Goal: Task Accomplishment & Management: Complete application form

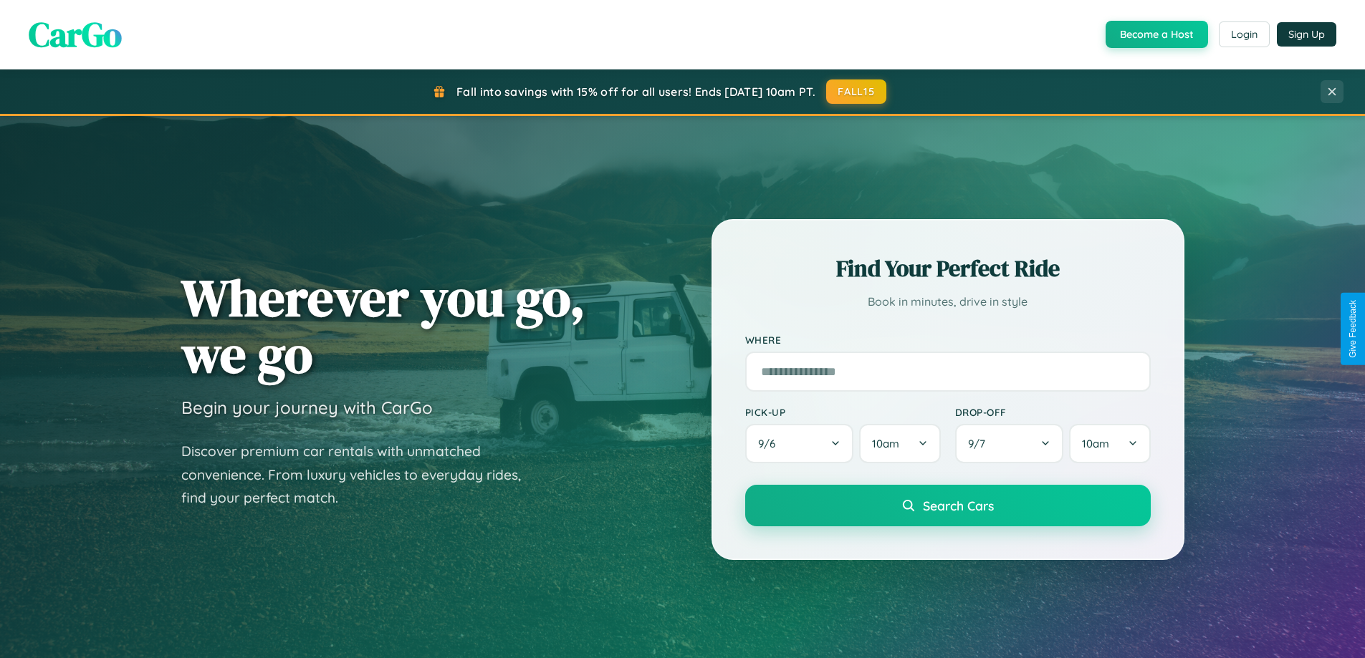
scroll to position [617, 0]
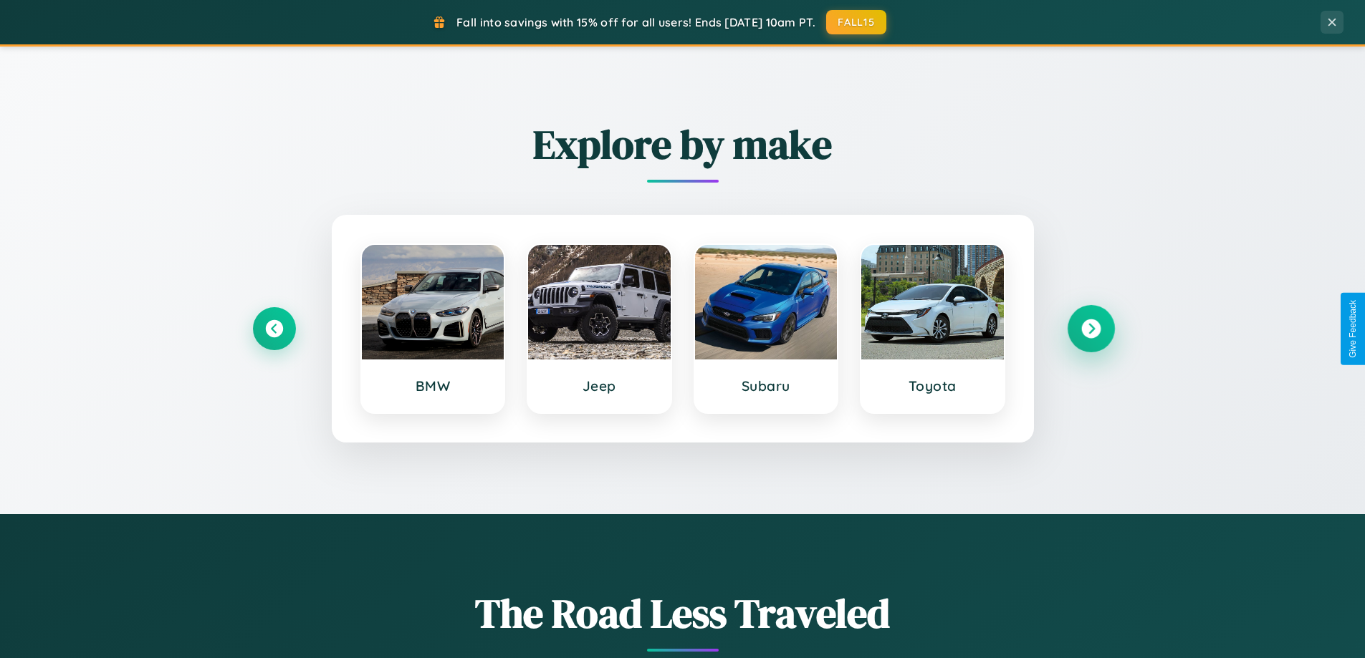
click at [1090, 329] on icon at bounding box center [1090, 328] width 19 height 19
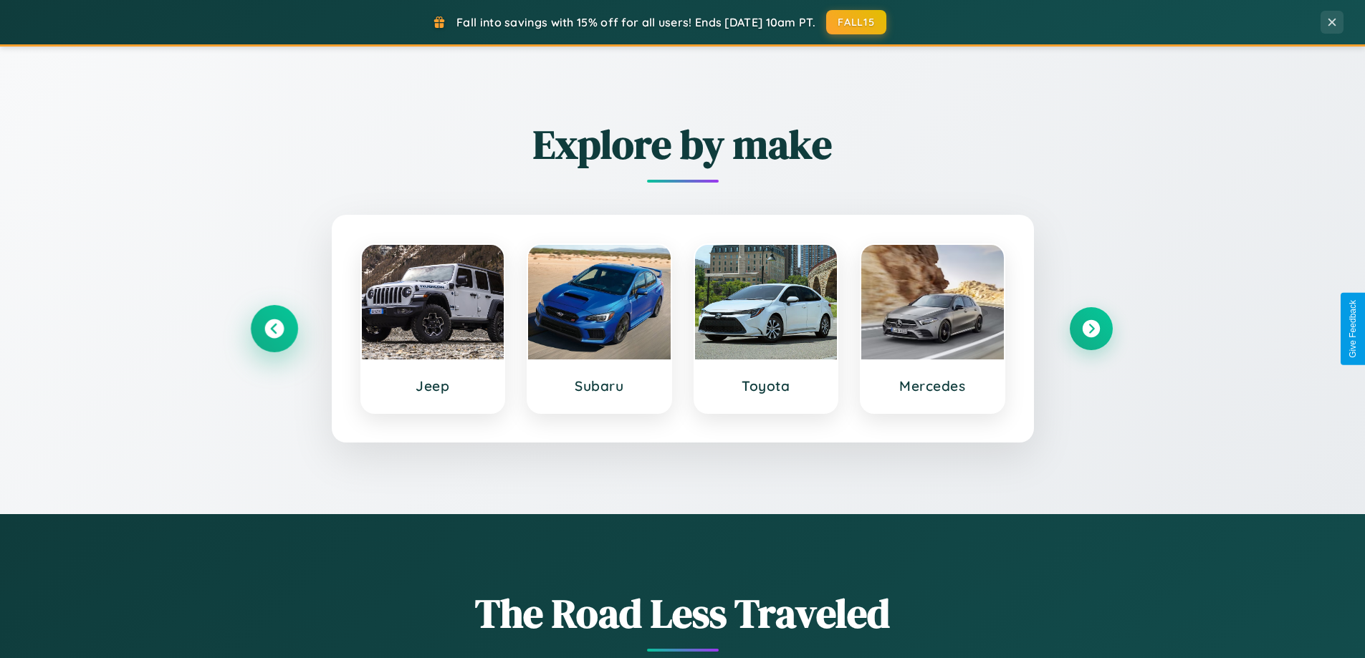
click at [274, 329] on icon at bounding box center [273, 328] width 19 height 19
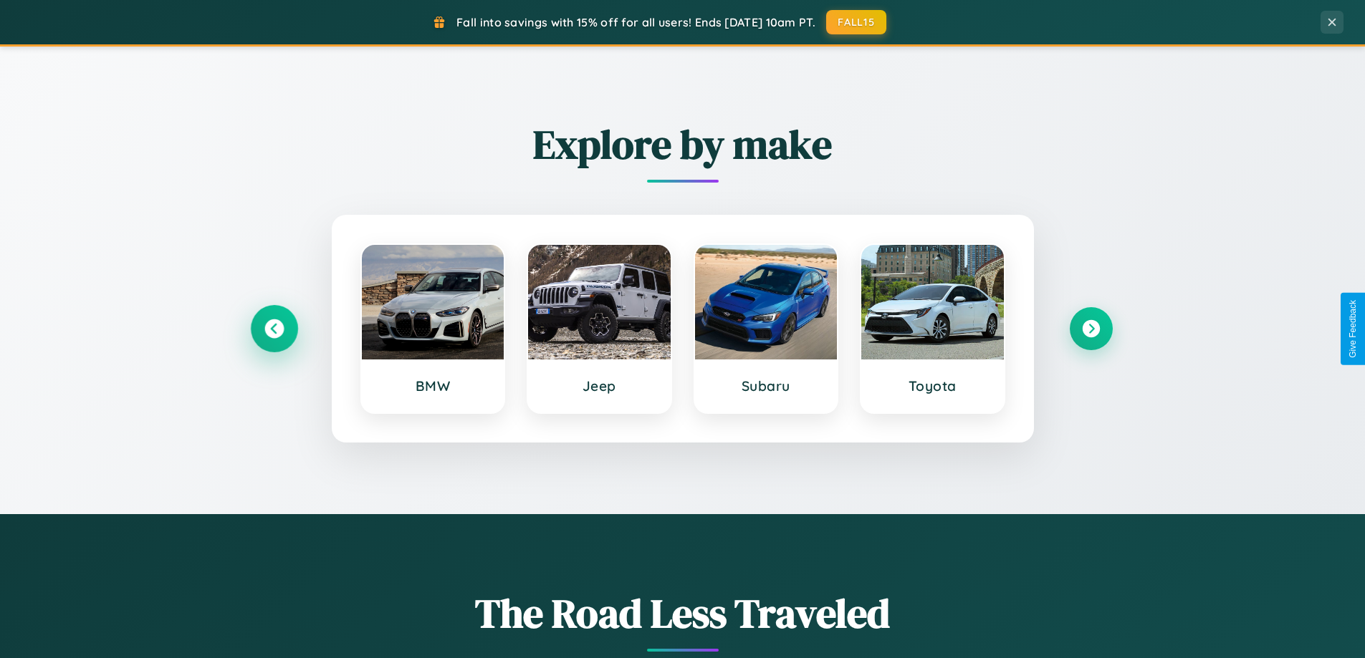
click at [274, 329] on icon at bounding box center [273, 328] width 19 height 19
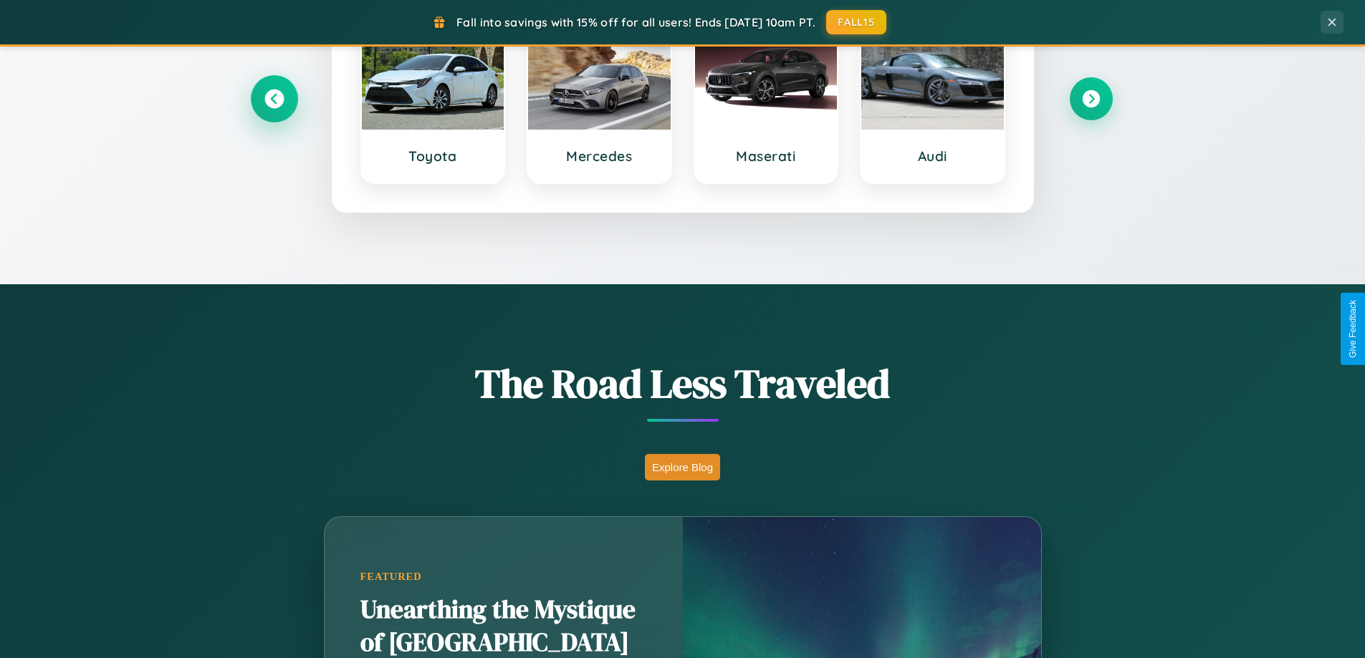
scroll to position [986, 0]
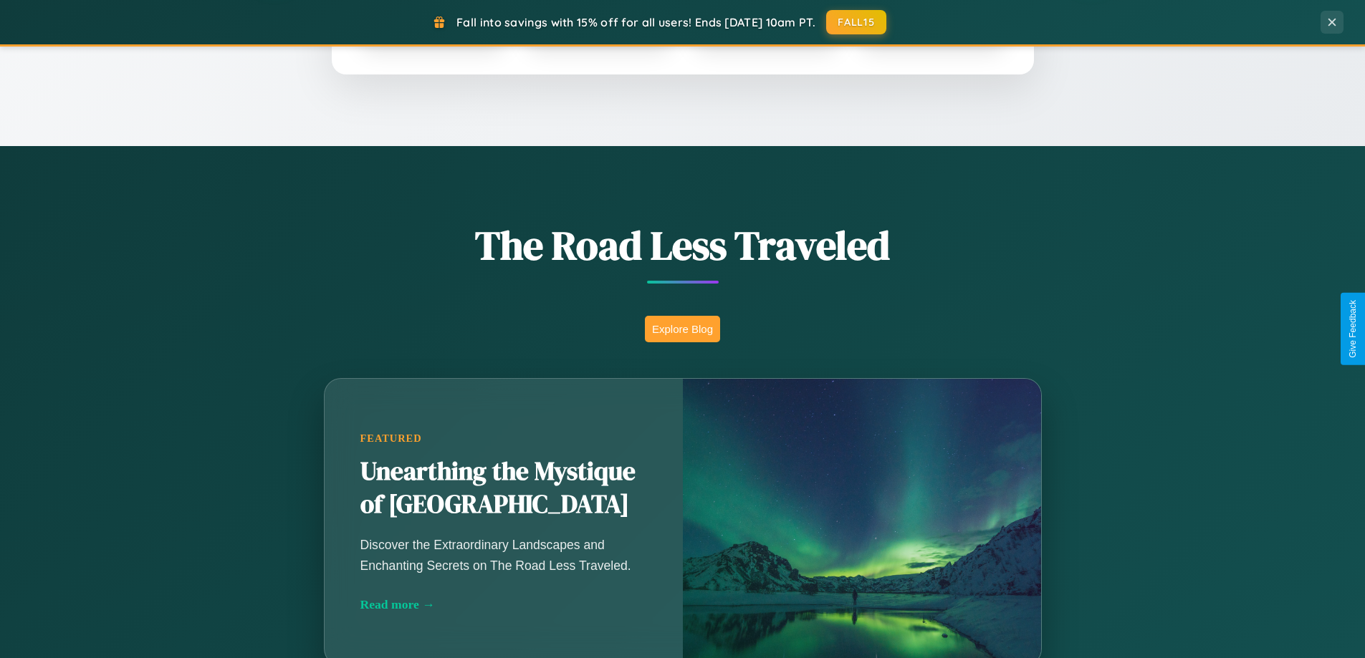
click at [682, 329] on button "Explore Blog" at bounding box center [682, 329] width 75 height 27
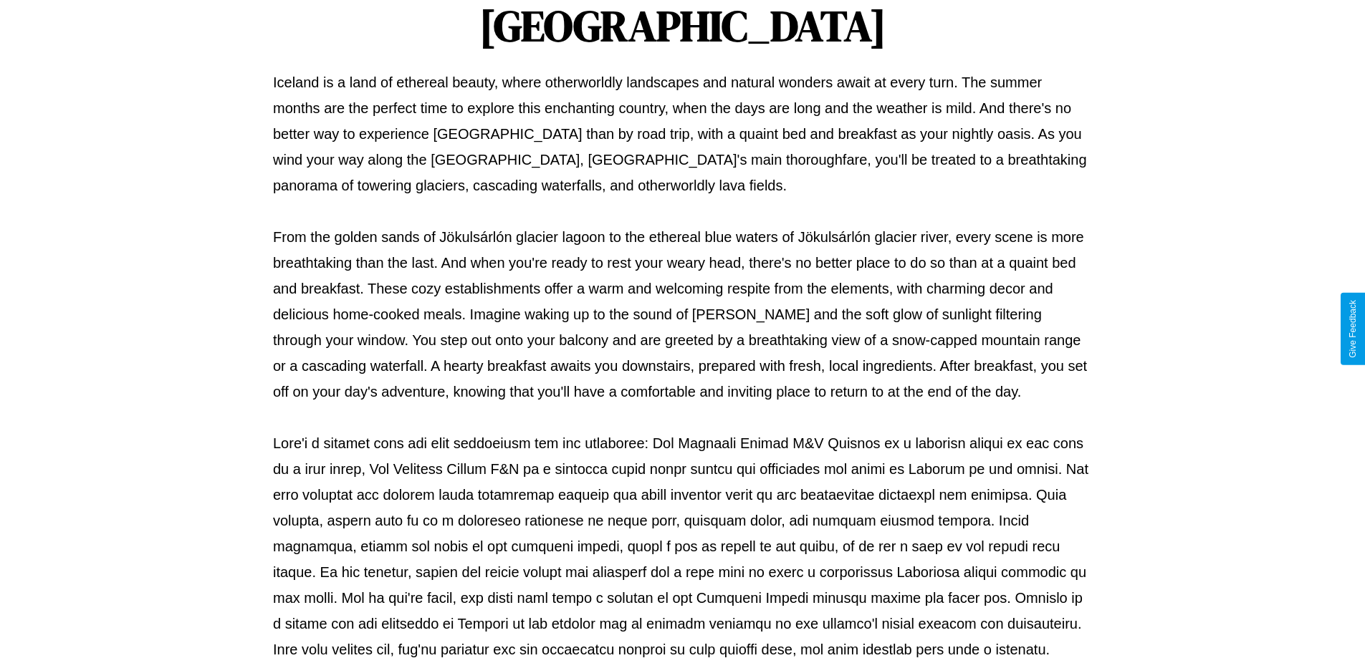
scroll to position [463, 0]
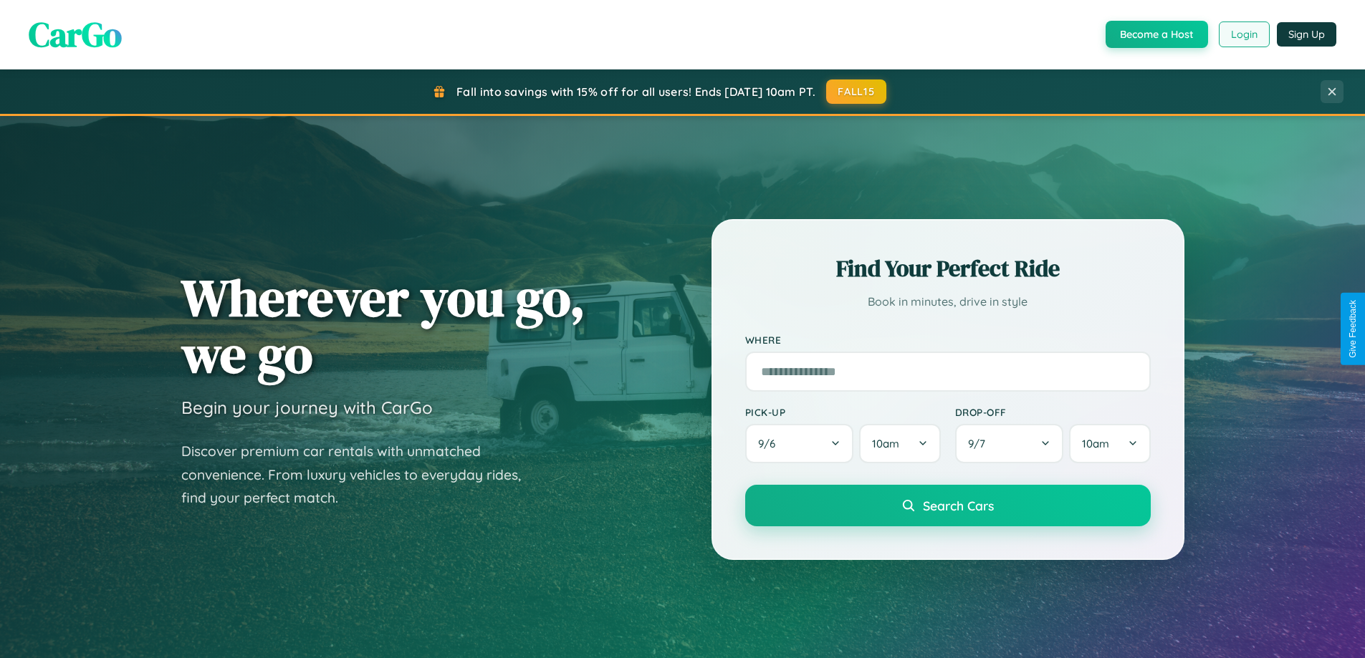
click at [1243, 34] on button "Login" at bounding box center [1243, 34] width 51 height 26
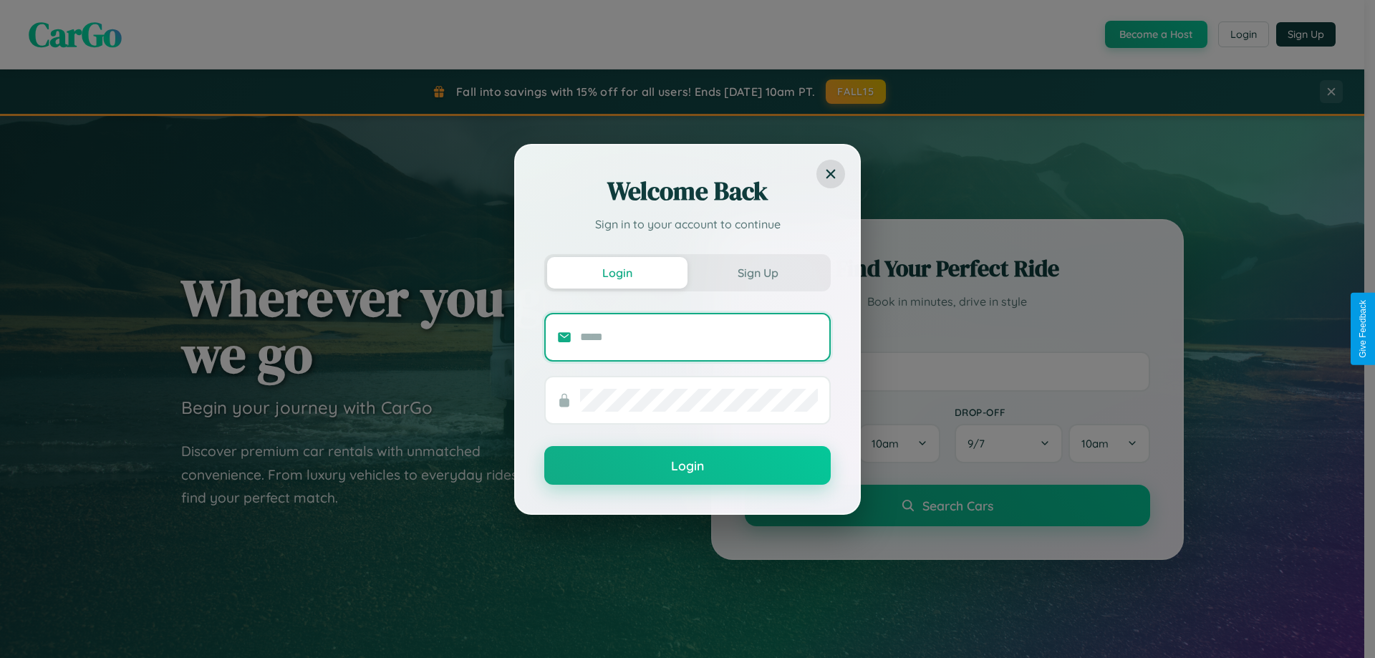
click at [699, 337] on input "text" at bounding box center [699, 337] width 238 height 23
type input "**********"
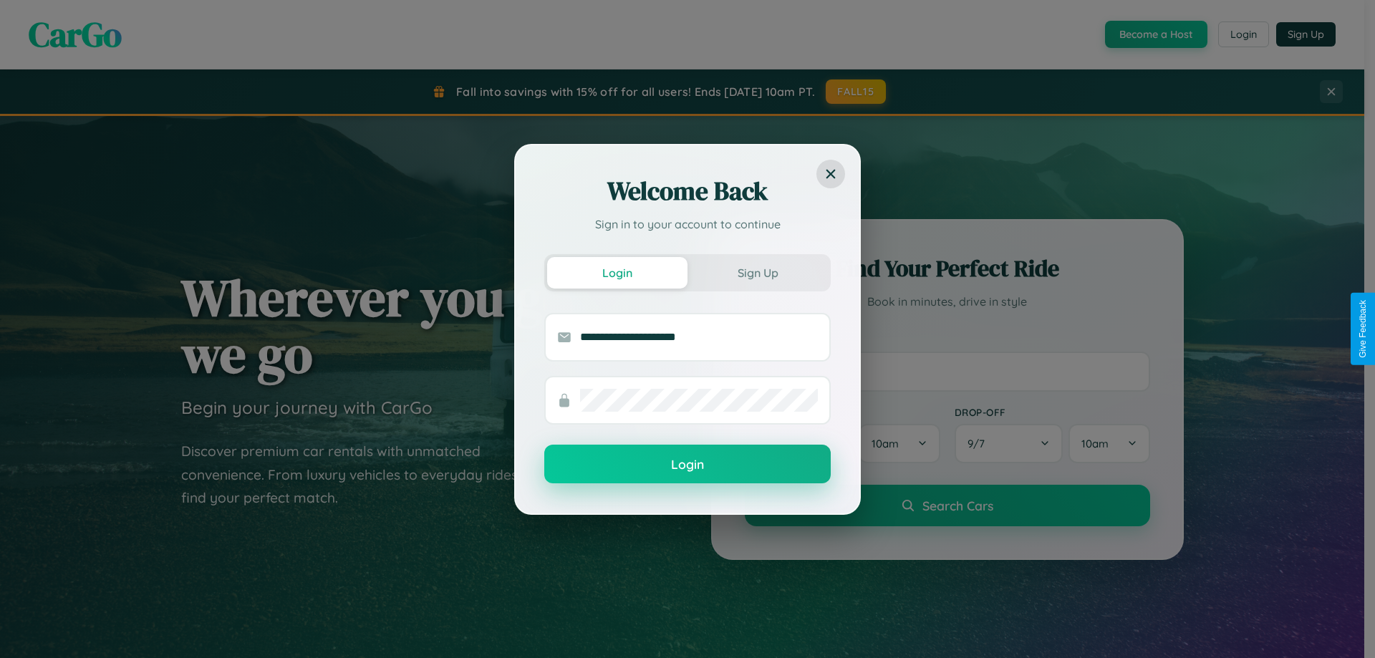
click at [688, 465] on button "Login" at bounding box center [687, 464] width 287 height 39
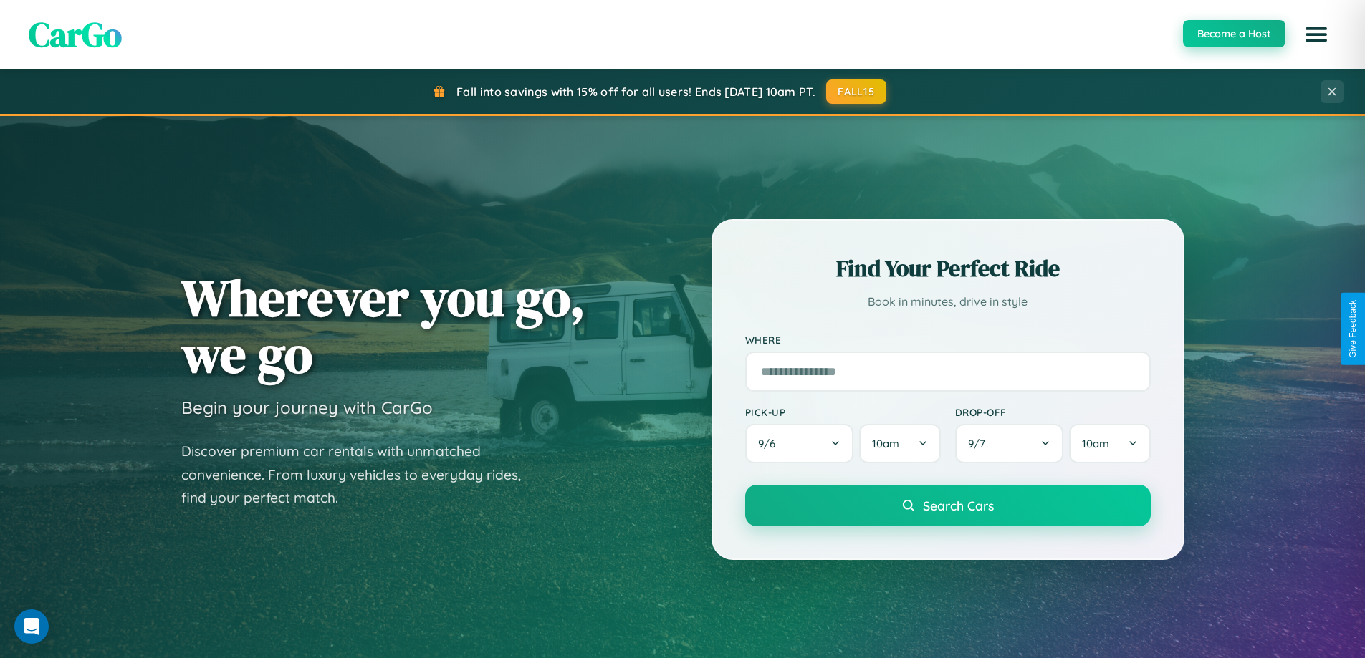
click at [1233, 34] on button "Become a Host" at bounding box center [1234, 33] width 102 height 27
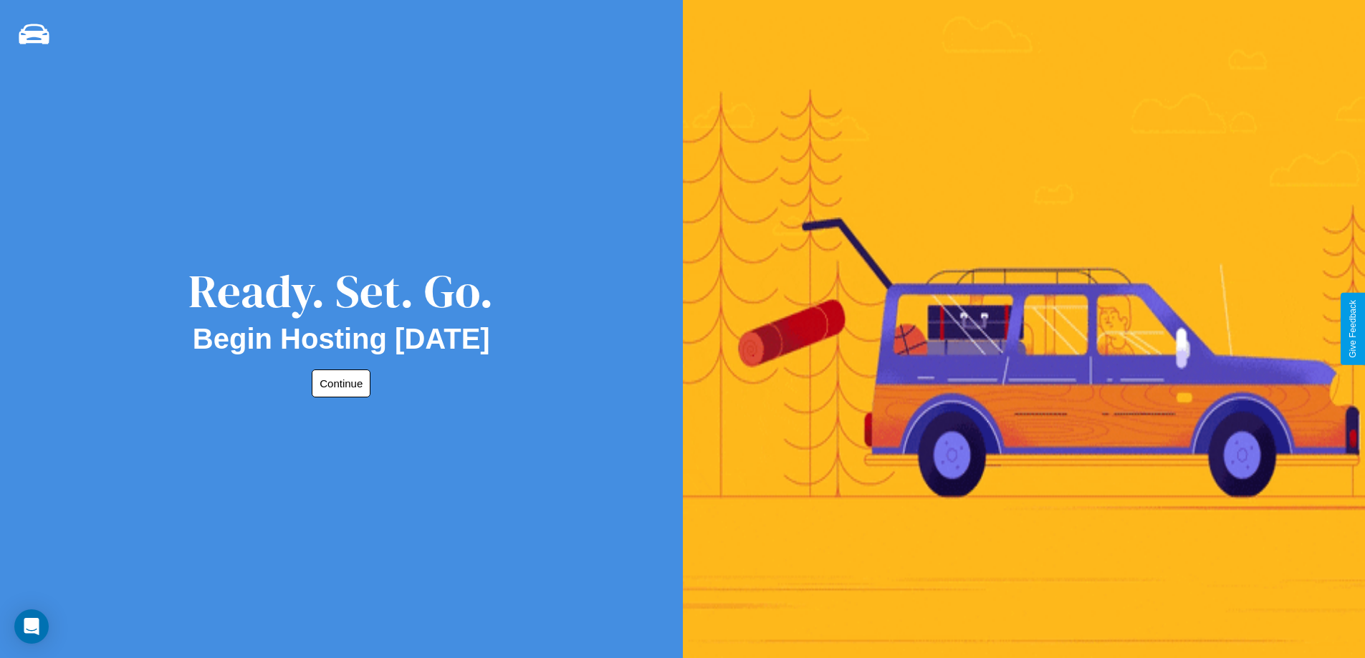
click at [338, 383] on button "Continue" at bounding box center [341, 384] width 59 height 28
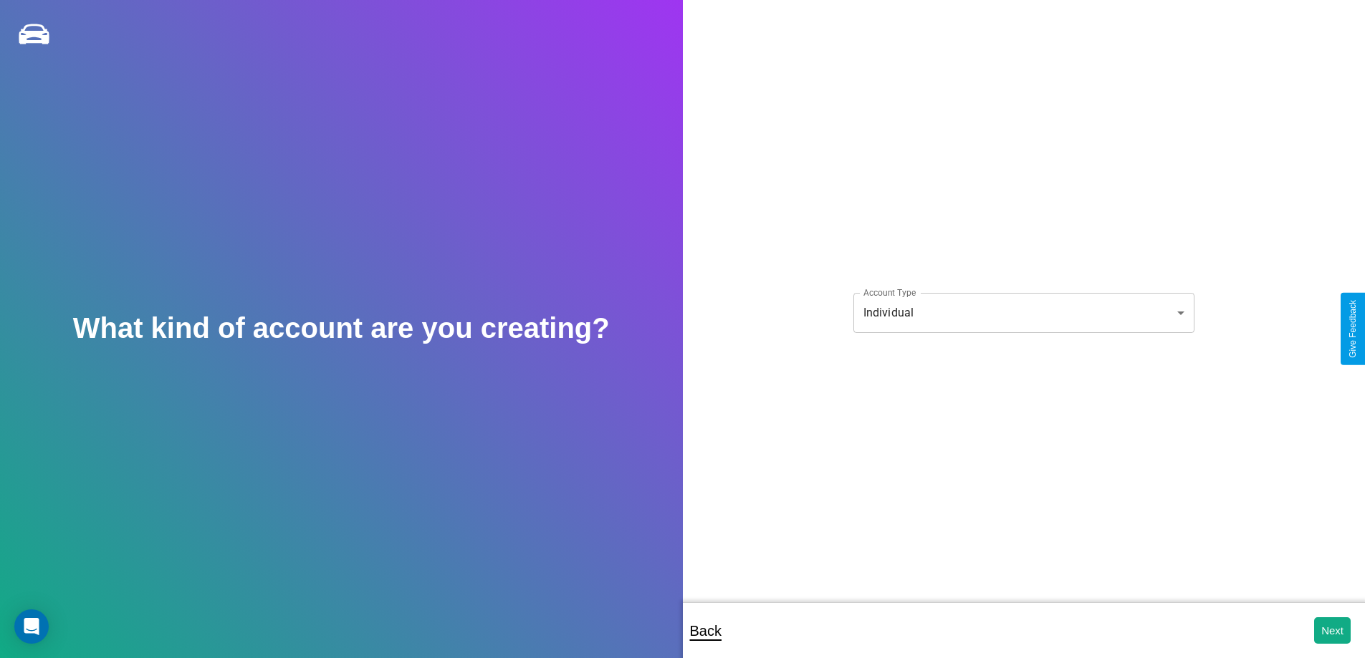
click at [1023, 312] on body "**********" at bounding box center [682, 339] width 1365 height 678
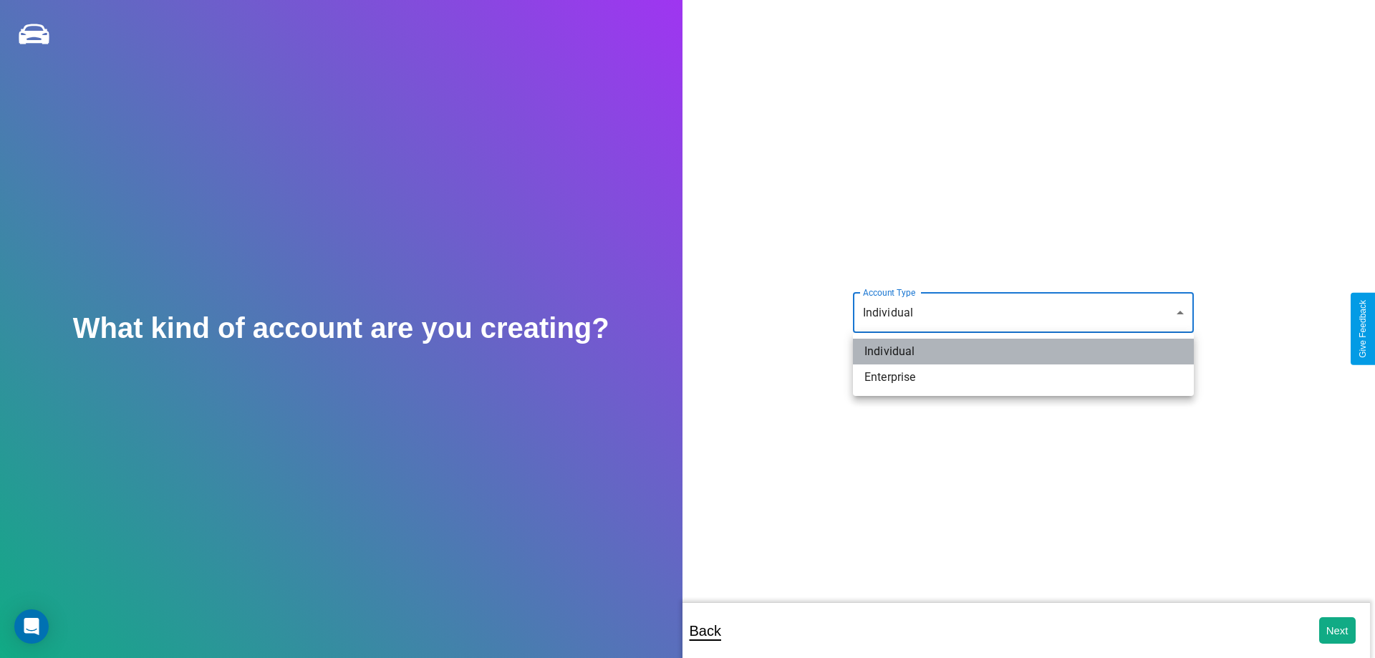
click at [1024, 352] on li "Individual" at bounding box center [1023, 352] width 341 height 26
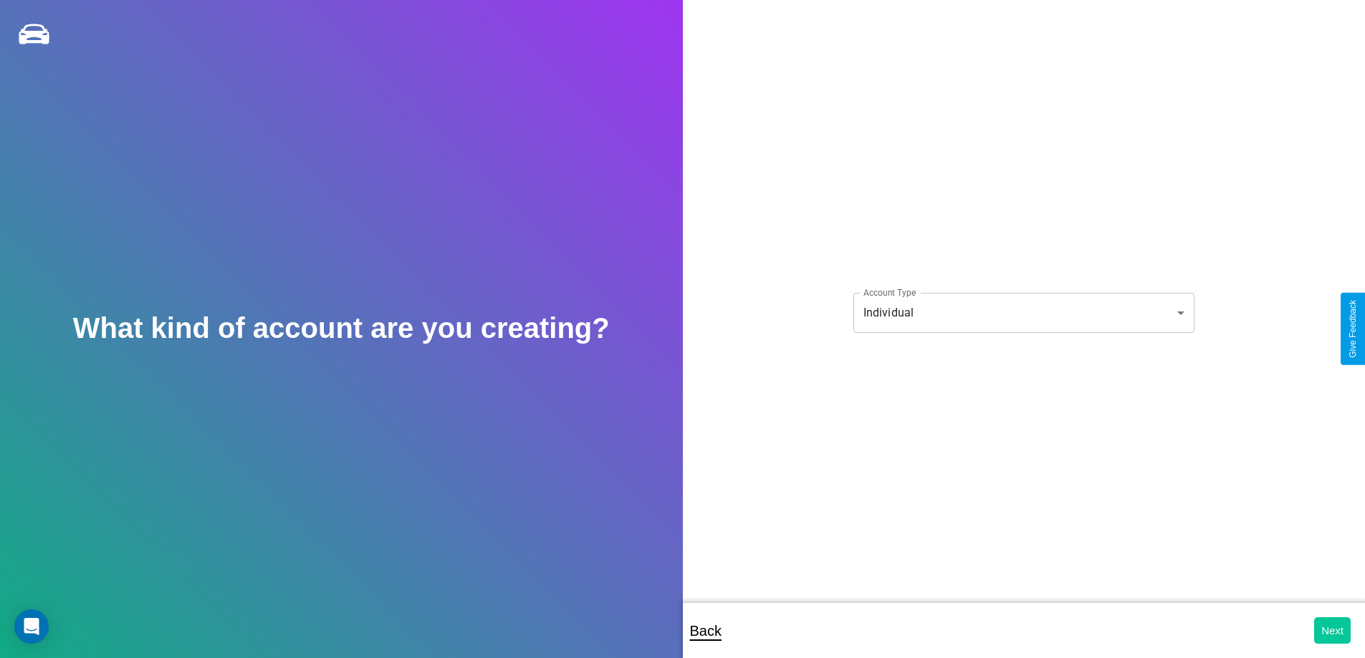
click at [1332, 630] on button "Next" at bounding box center [1332, 630] width 37 height 27
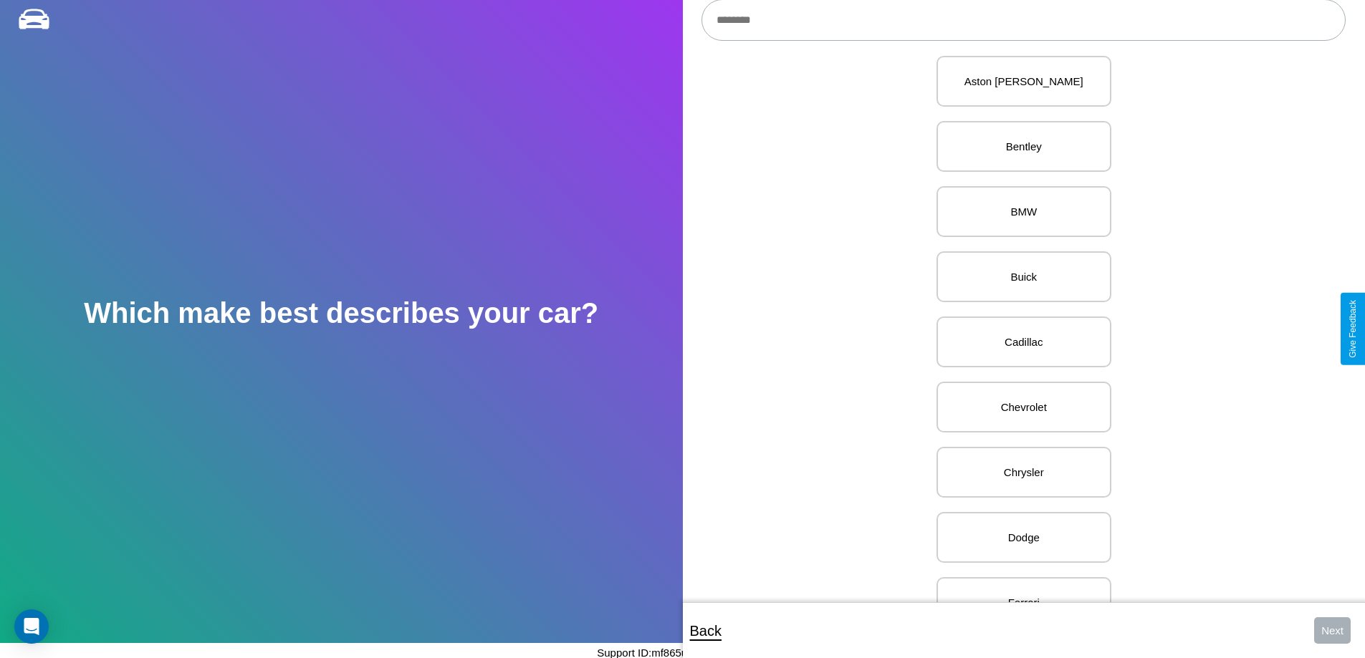
scroll to position [294, 0]
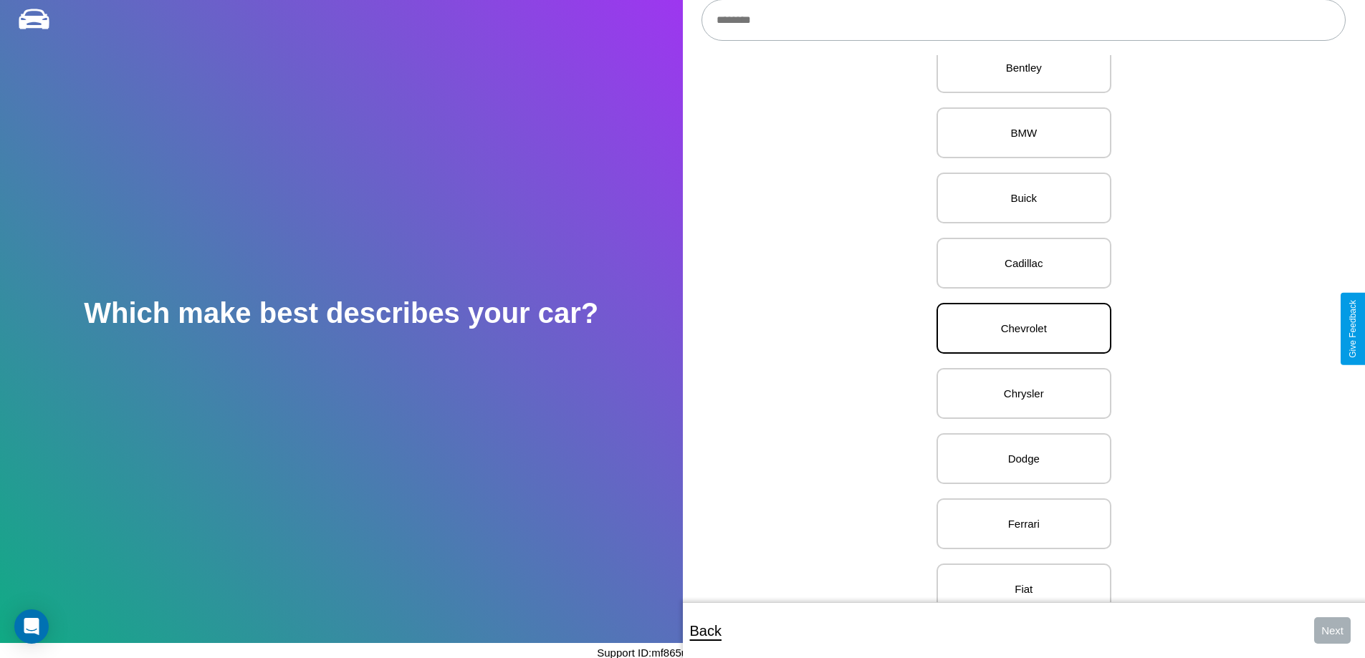
click at [1018, 329] on p "Chevrolet" at bounding box center [1023, 328] width 143 height 19
click at [1332, 630] on button "Next" at bounding box center [1332, 630] width 37 height 27
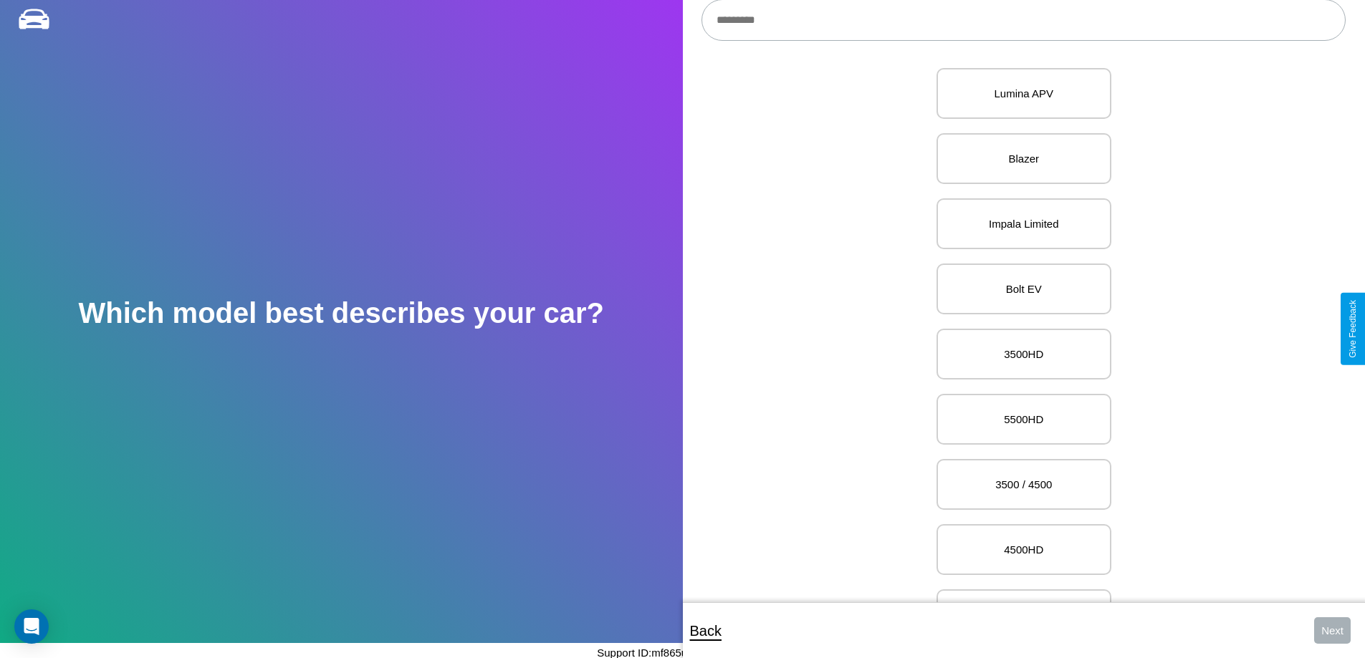
scroll to position [3814, 0]
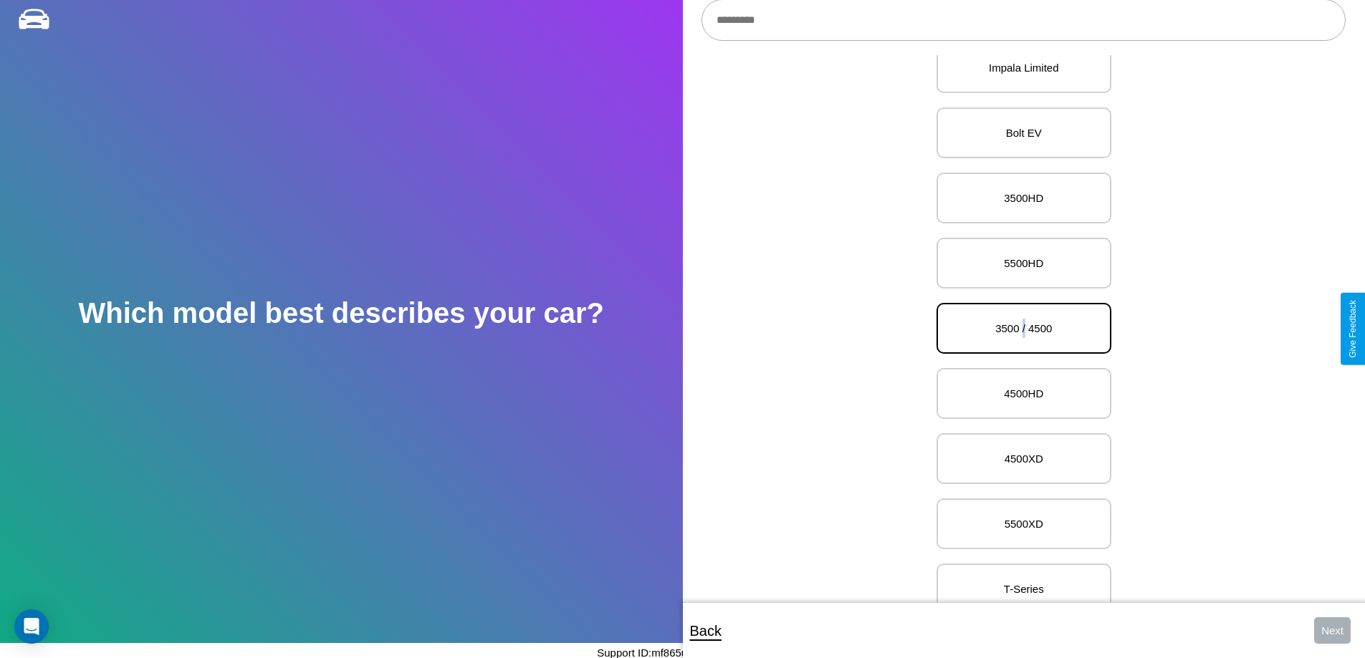
click at [1018, 329] on p "3500 / 4500" at bounding box center [1023, 328] width 143 height 19
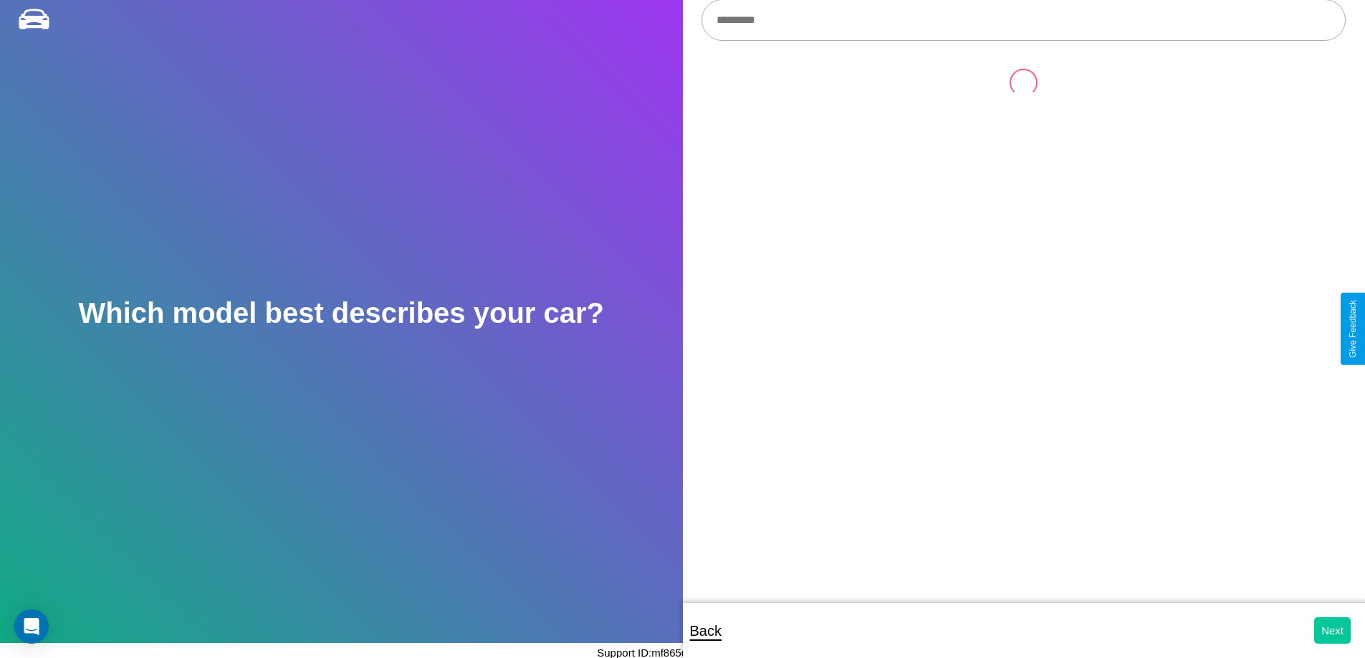
scroll to position [0, 0]
click at [1332, 630] on button "Next" at bounding box center [1332, 630] width 37 height 27
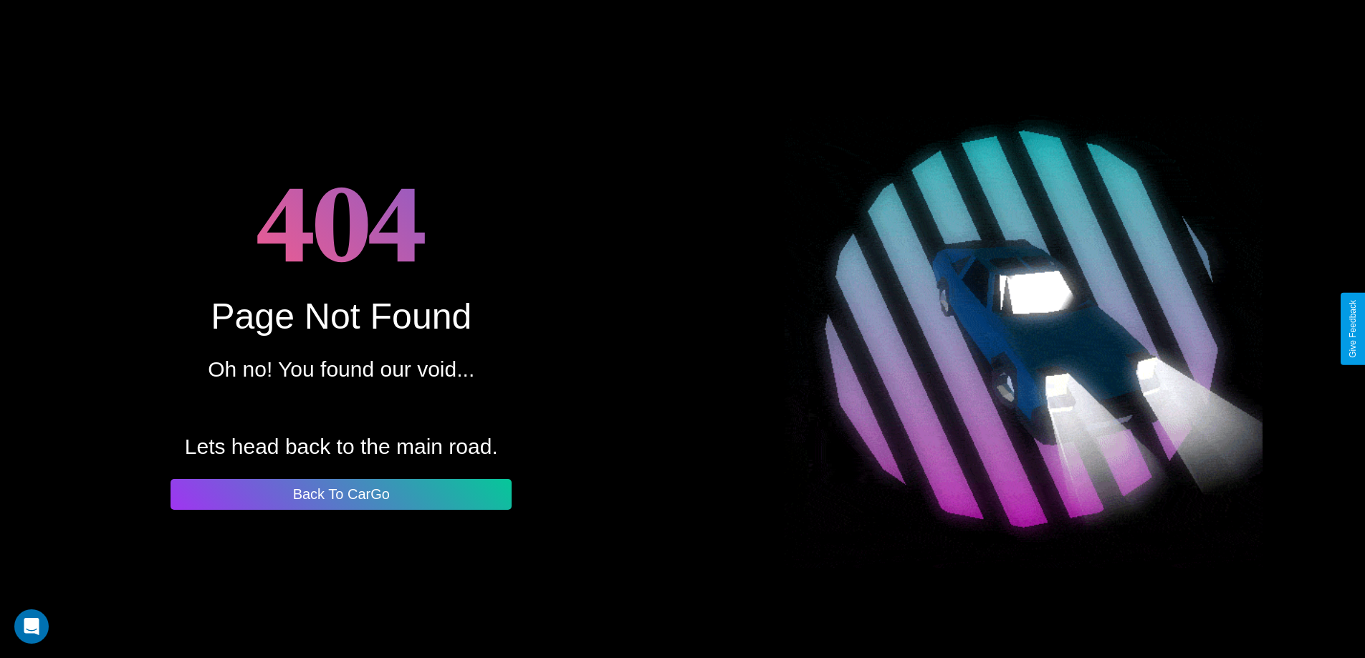
scroll to position [15, 0]
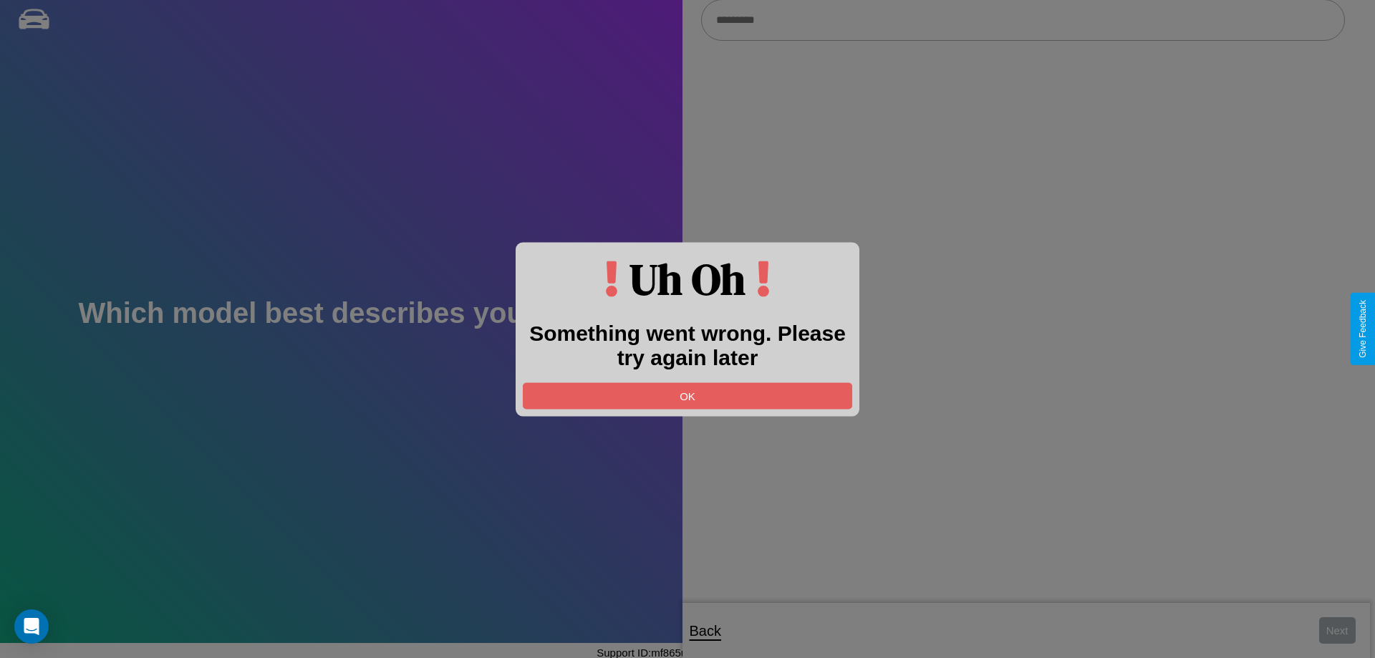
click at [1023, 21] on div at bounding box center [687, 329] width 1375 height 658
